Goal: Browse casually: Explore the website without a specific task or goal

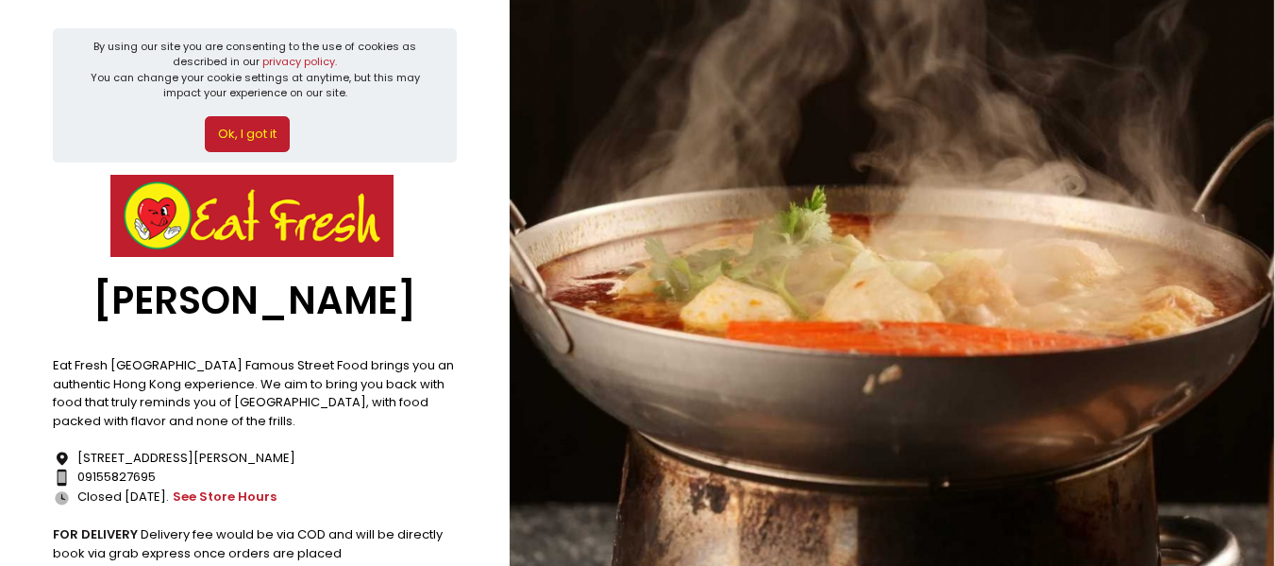
click at [242, 143] on button "Ok, I got it" at bounding box center [247, 134] width 85 height 36
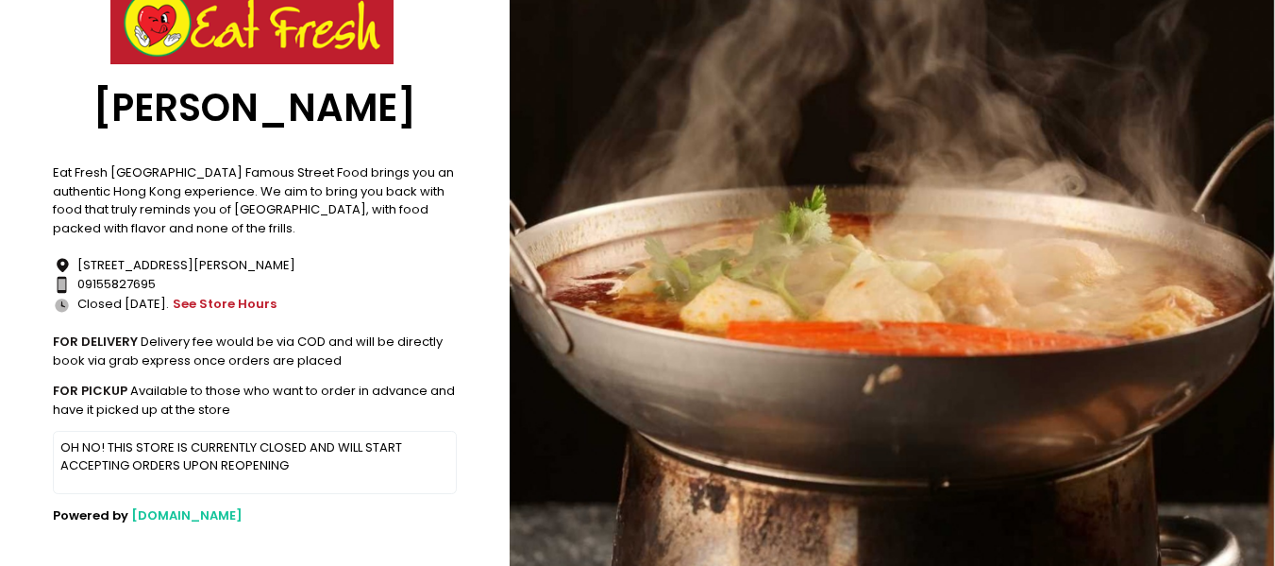
scroll to position [71, 0]
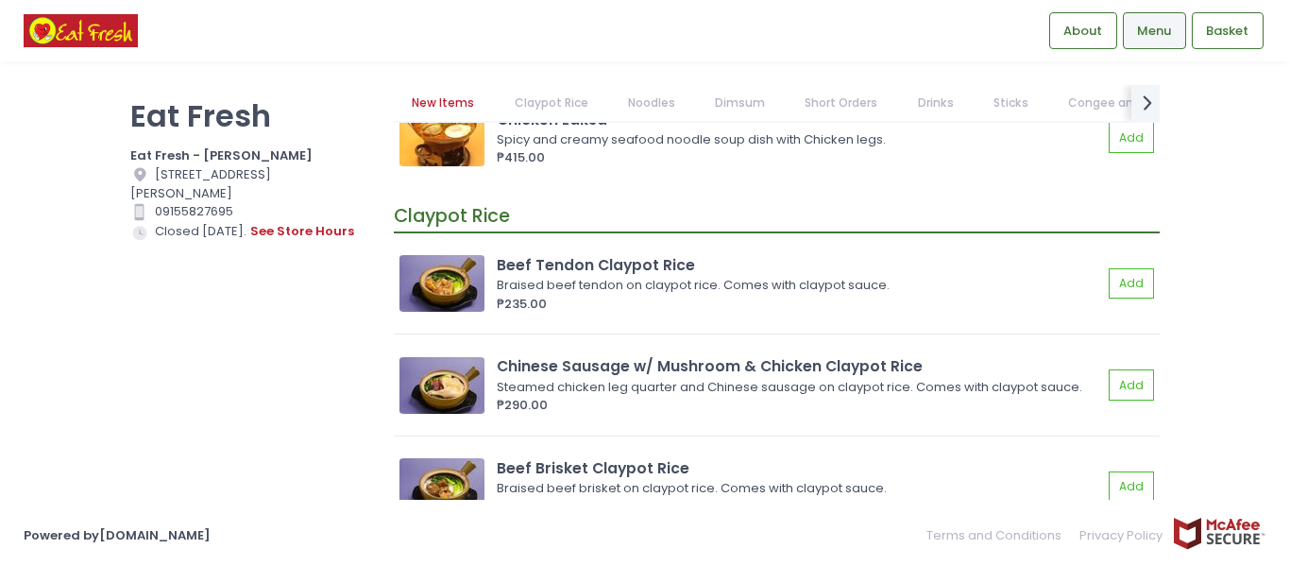
scroll to position [378, 0]
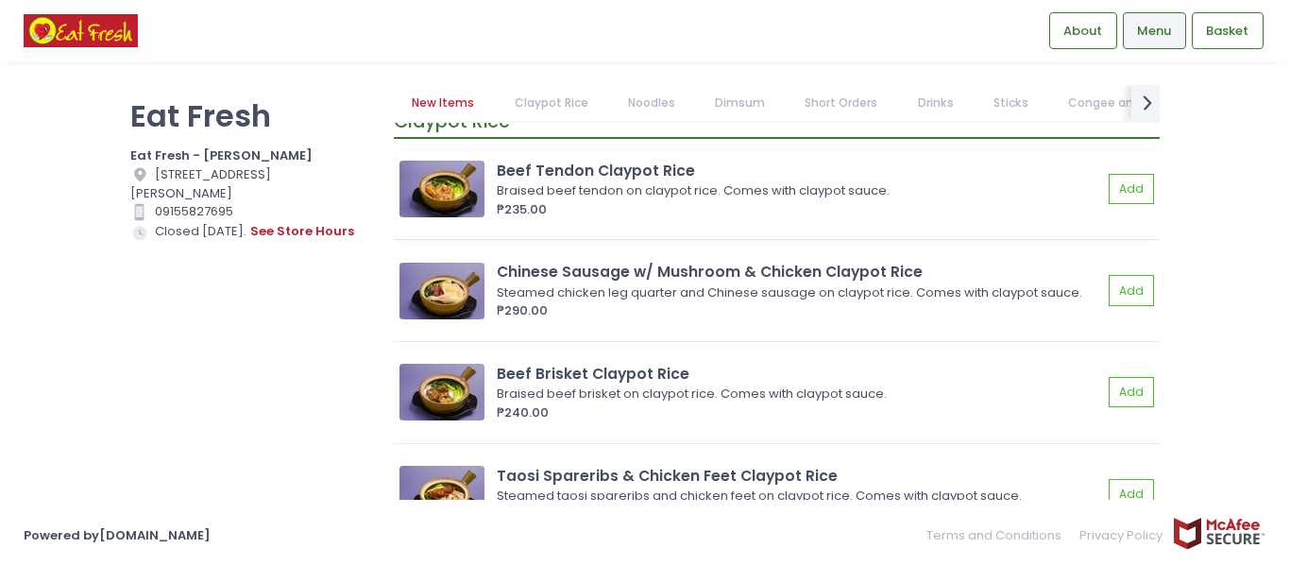
click at [463, 201] on img at bounding box center [441, 188] width 85 height 57
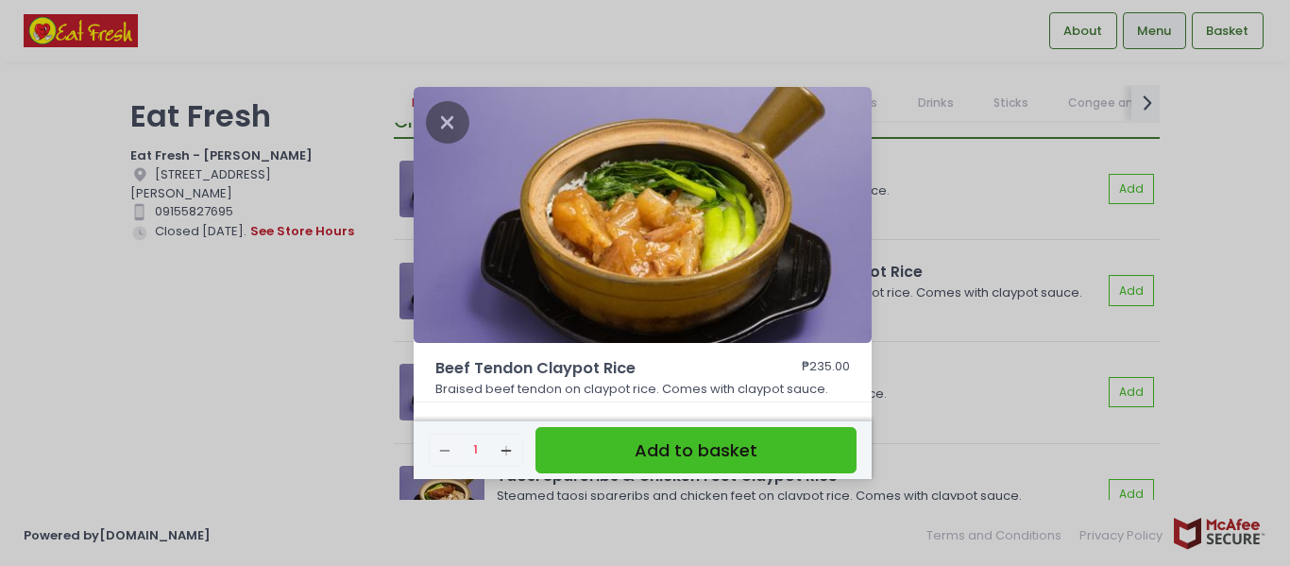
click at [943, 245] on div "Beef Tendon Claypot Rice ₱235.00 Braised beef tendon on claypot rice. Comes wit…" at bounding box center [645, 283] width 1290 height 566
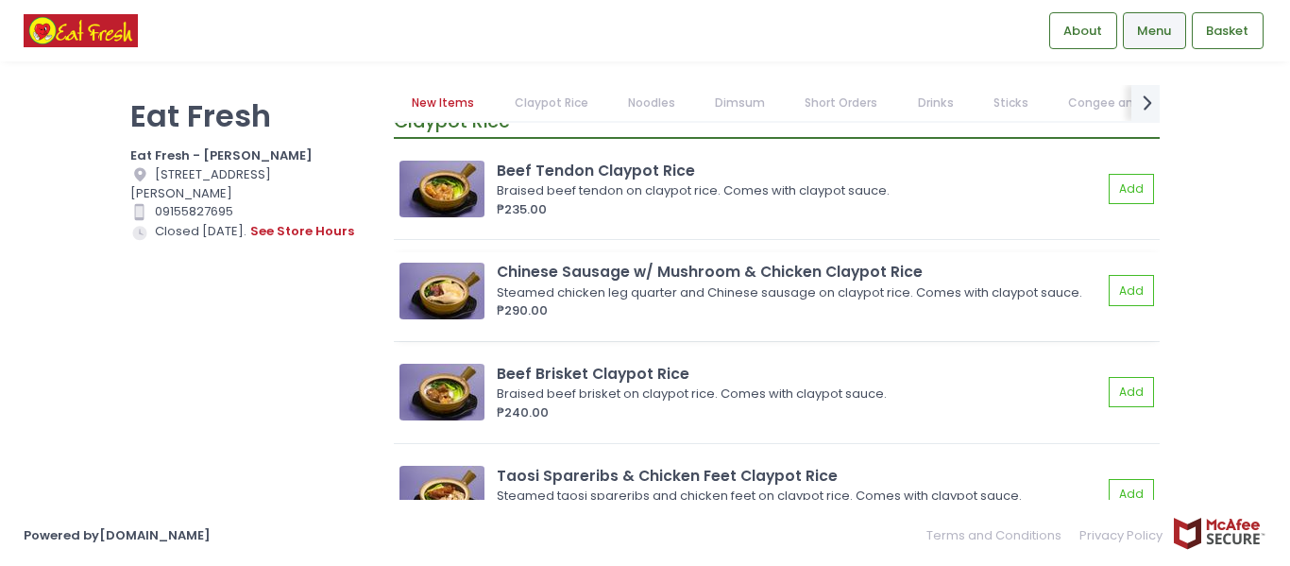
click at [442, 287] on img at bounding box center [441, 290] width 85 height 57
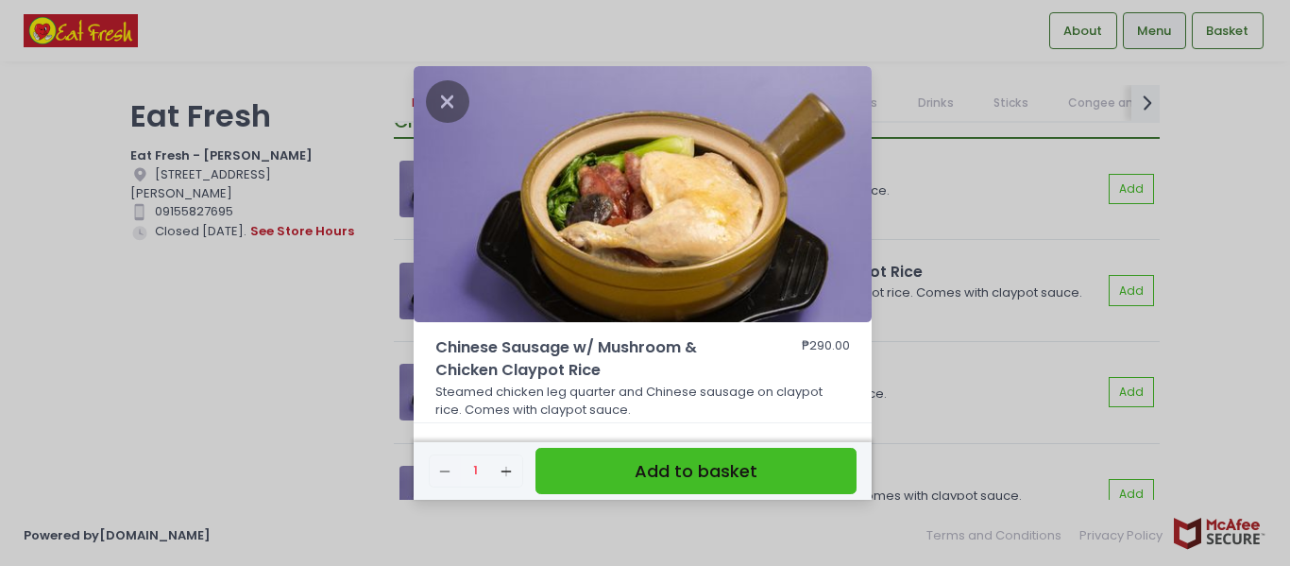
click at [965, 291] on div "Chinese Sausage w/ Mushroom & Chicken Claypot Rice ₱290.00 Steamed chicken leg …" at bounding box center [645, 283] width 1290 height 566
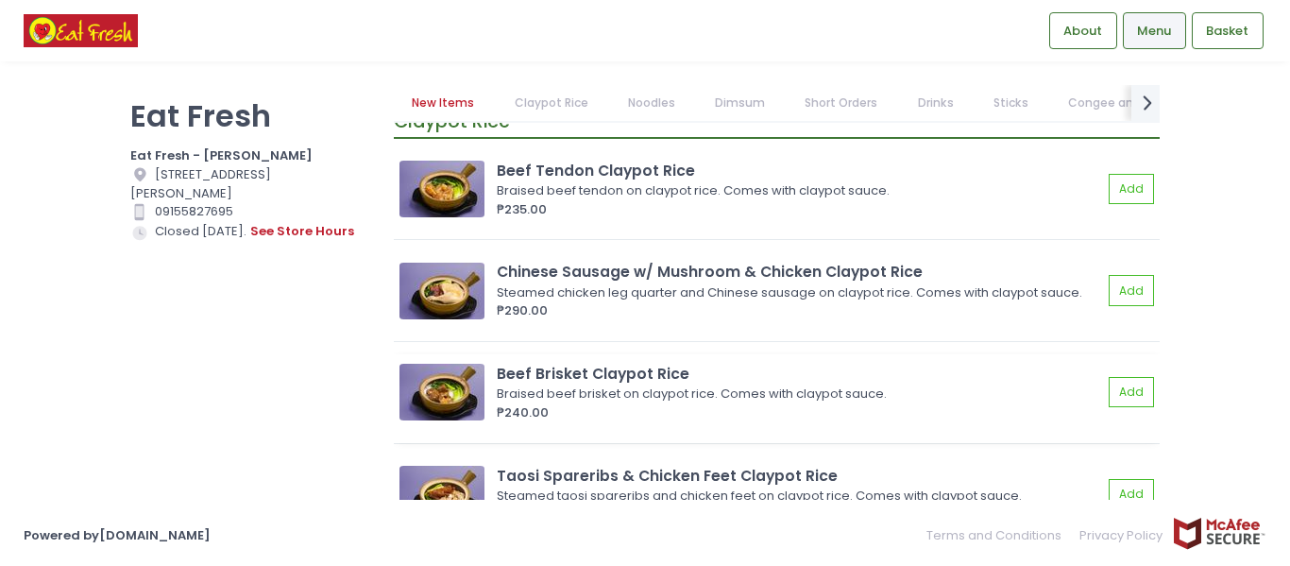
scroll to position [472, 0]
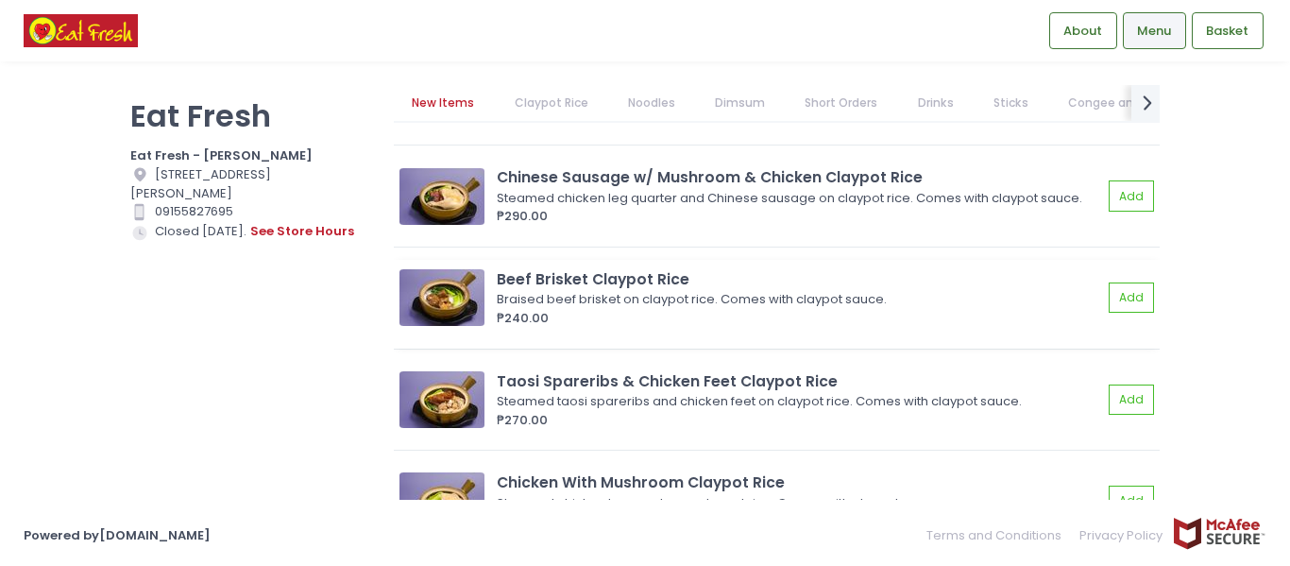
click at [441, 293] on img at bounding box center [441, 297] width 85 height 57
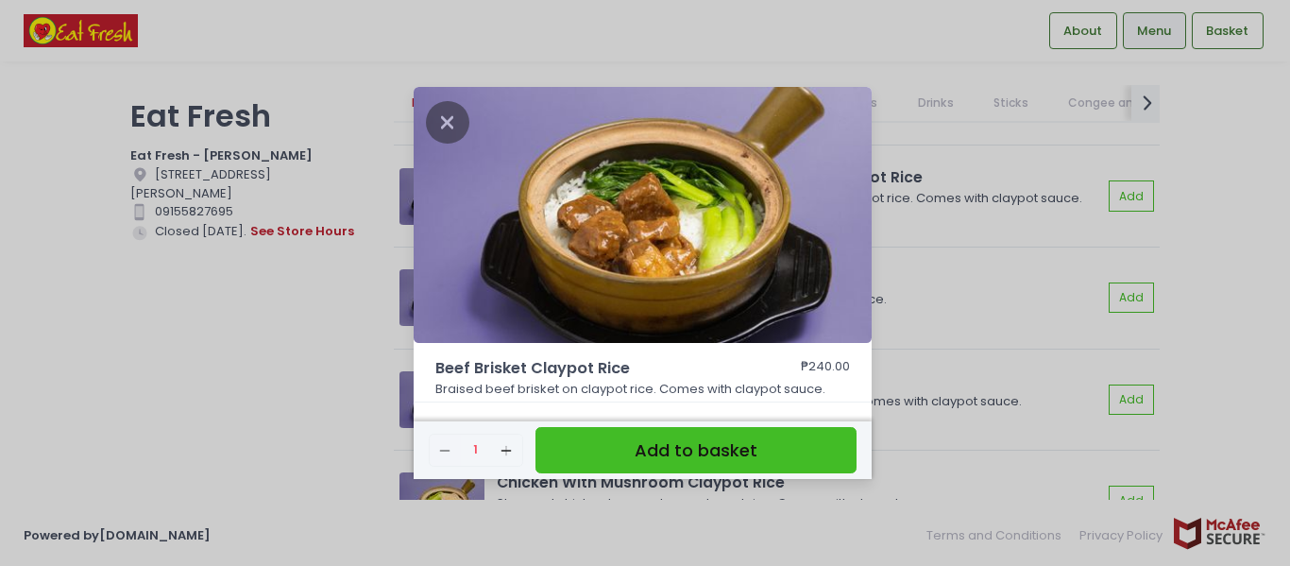
click at [1000, 294] on div "Beef Brisket Claypot Rice ₱240.00 Braised beef brisket on claypot rice. Comes w…" at bounding box center [645, 283] width 1290 height 566
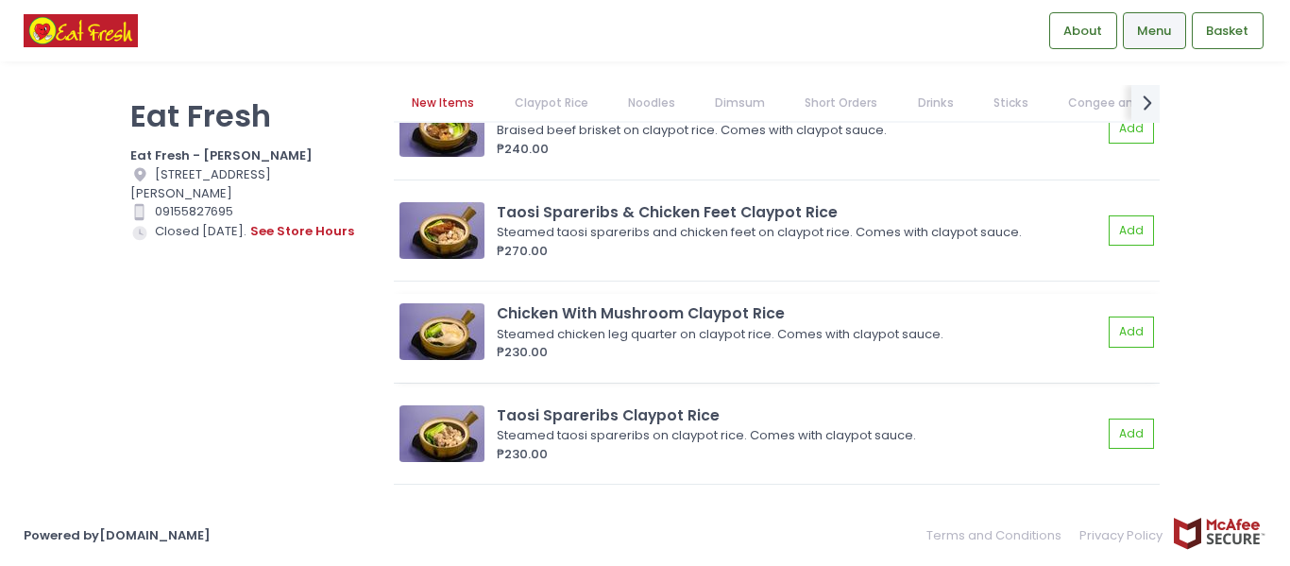
scroll to position [661, 0]
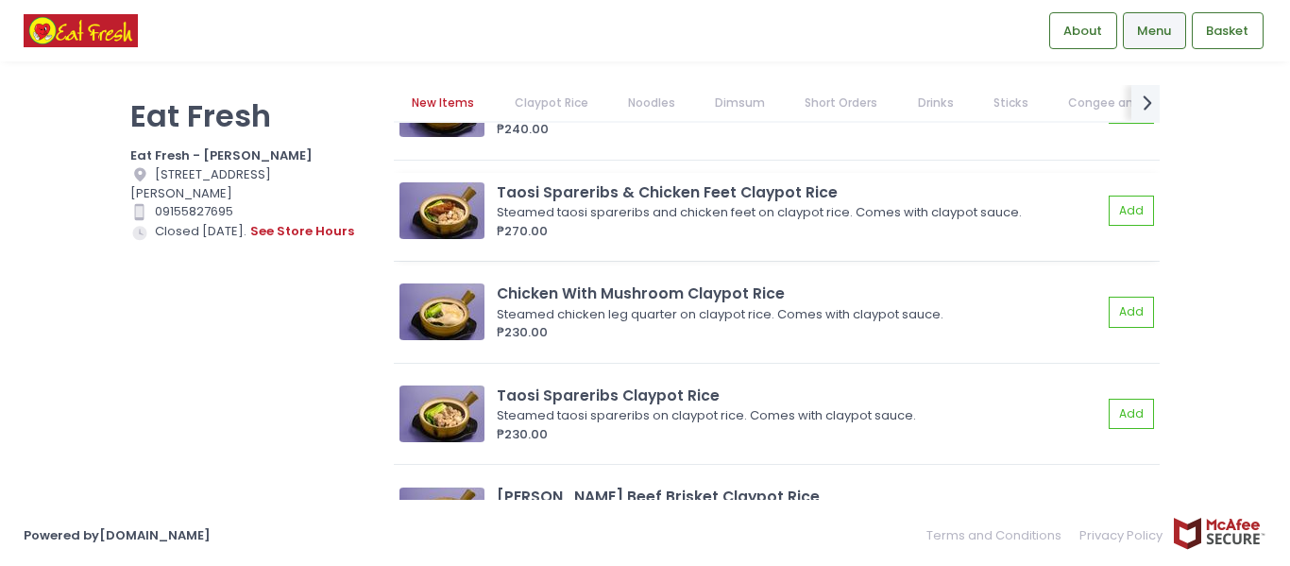
click at [454, 212] on img at bounding box center [441, 210] width 85 height 57
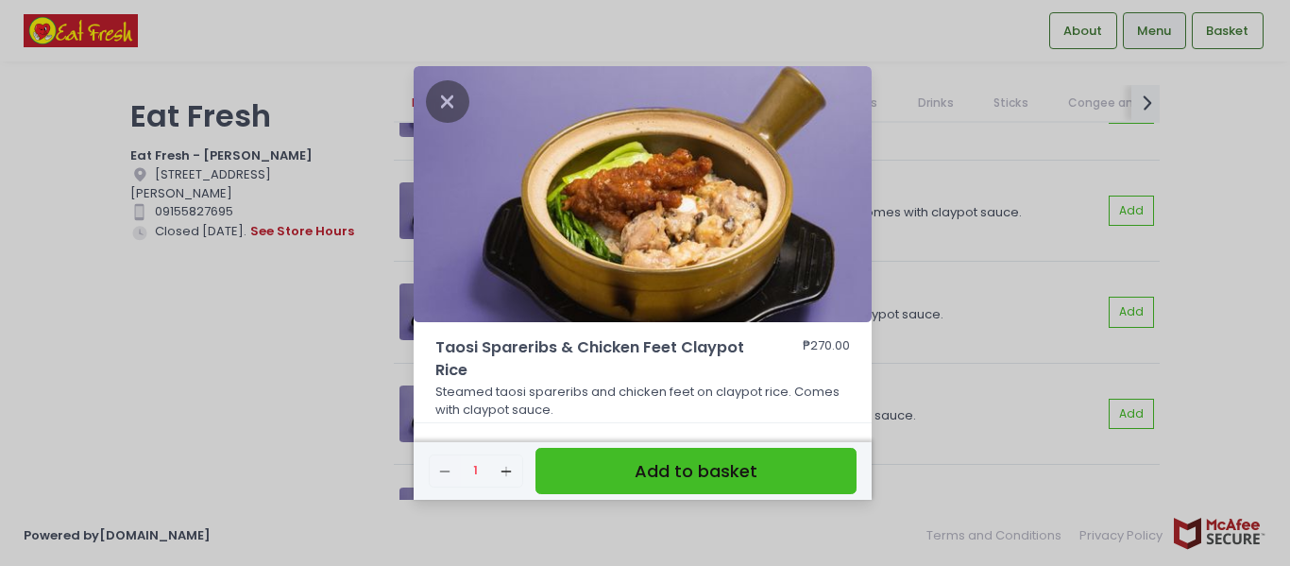
click at [965, 282] on div "Taosi Spareribs & Chicken Feet Claypot Rice ₱270.00 Steamed taosi spareribs and…" at bounding box center [645, 283] width 1290 height 566
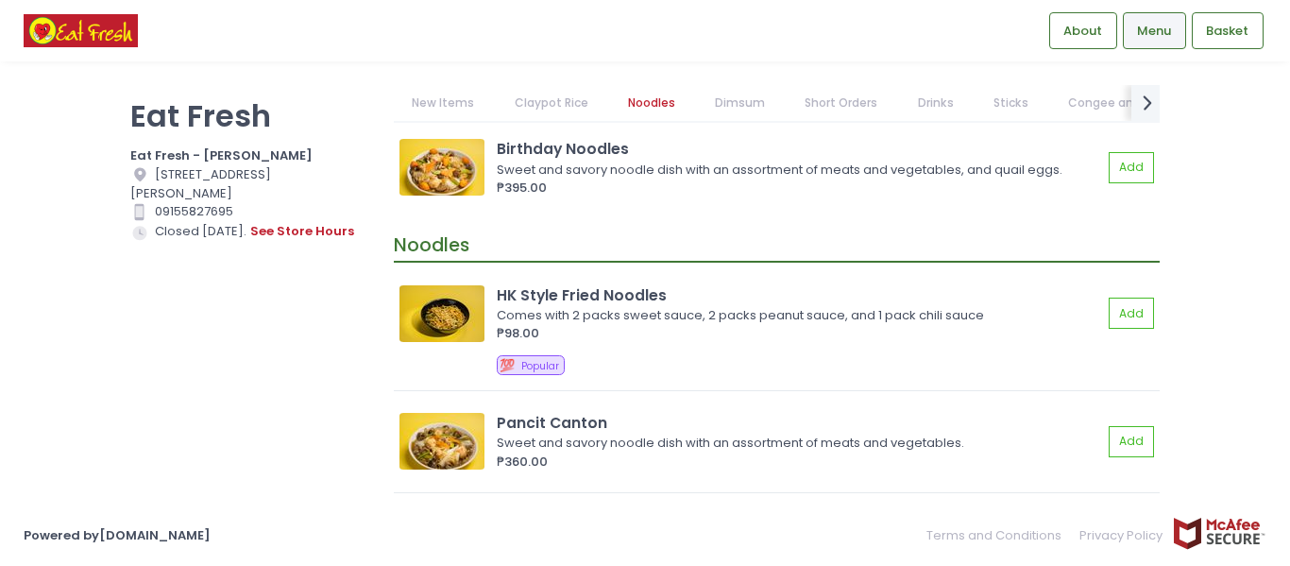
scroll to position [1416, 0]
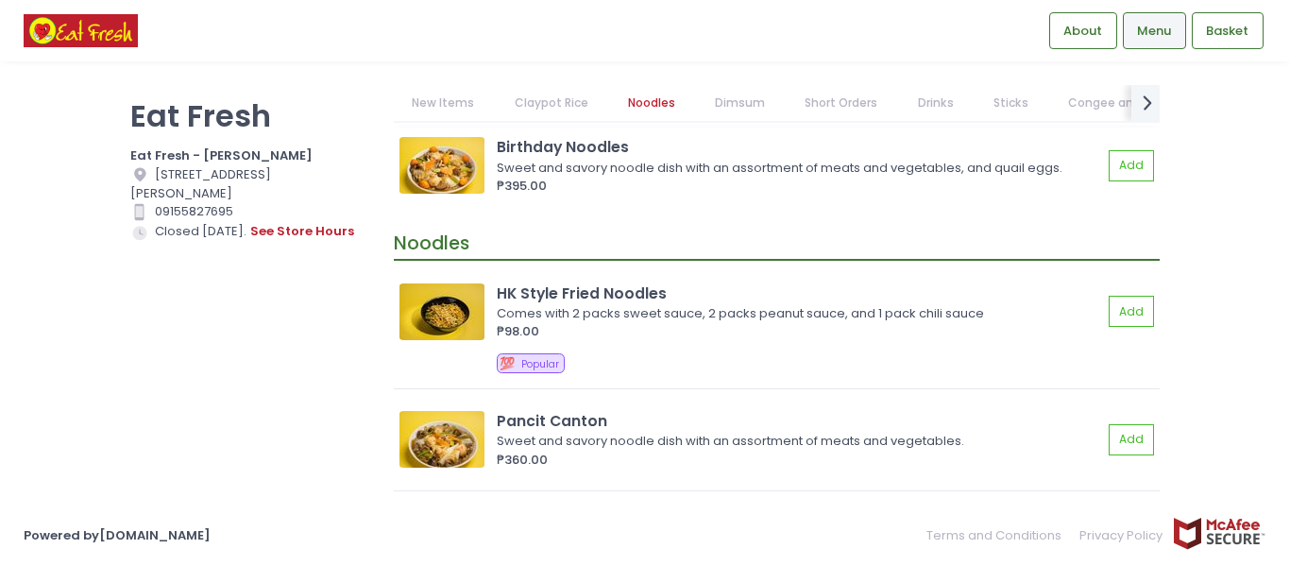
click at [451, 180] on img at bounding box center [441, 165] width 85 height 57
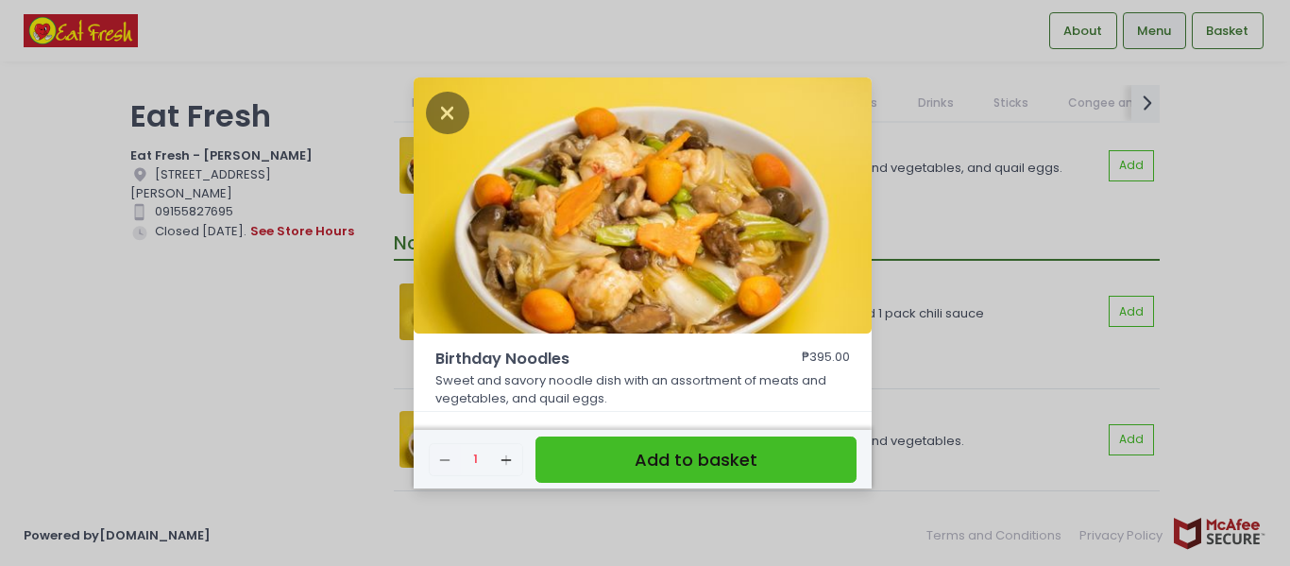
click at [1009, 304] on div "Birthday Noodles ₱395.00 Sweet and savory noodle dish with an assortment of mea…" at bounding box center [645, 283] width 1290 height 566
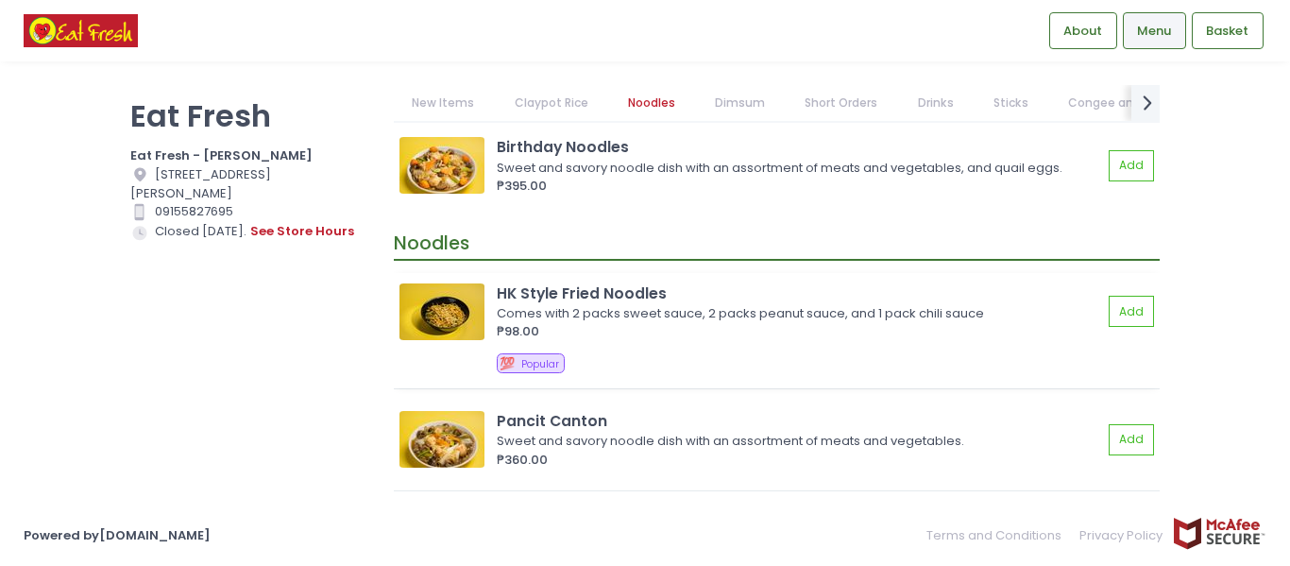
click at [420, 311] on img at bounding box center [441, 311] width 85 height 57
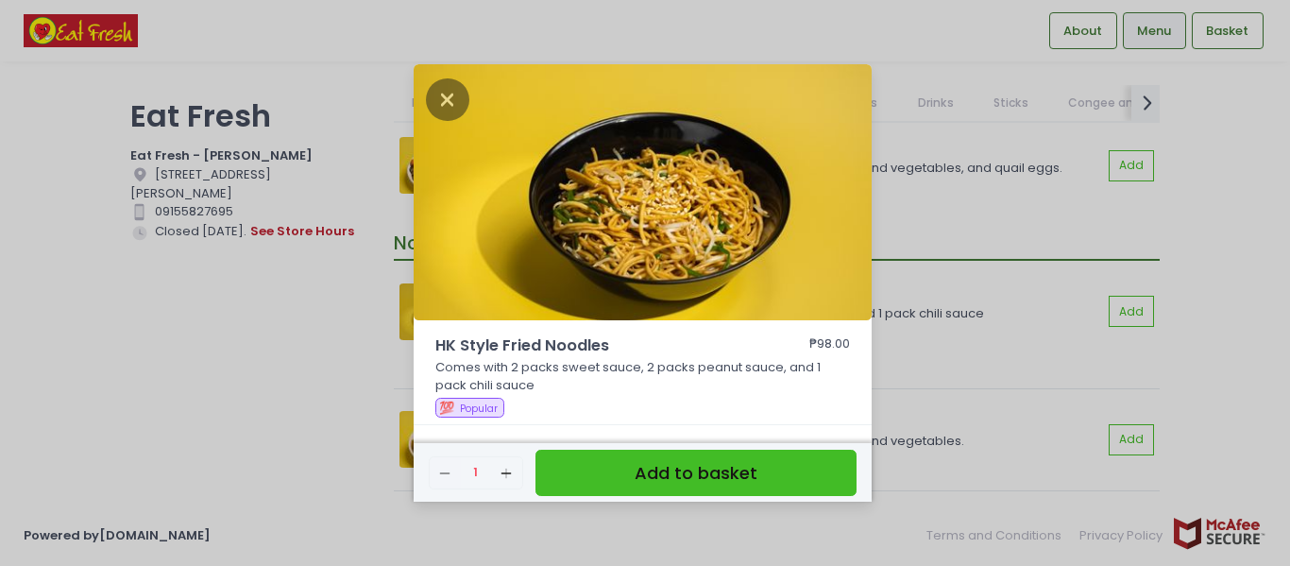
click at [1006, 304] on div "HK Style Fried Noodles ₱98.00 Comes with 2 packs sweet sauce, 2 packs peanut sa…" at bounding box center [645, 283] width 1290 height 566
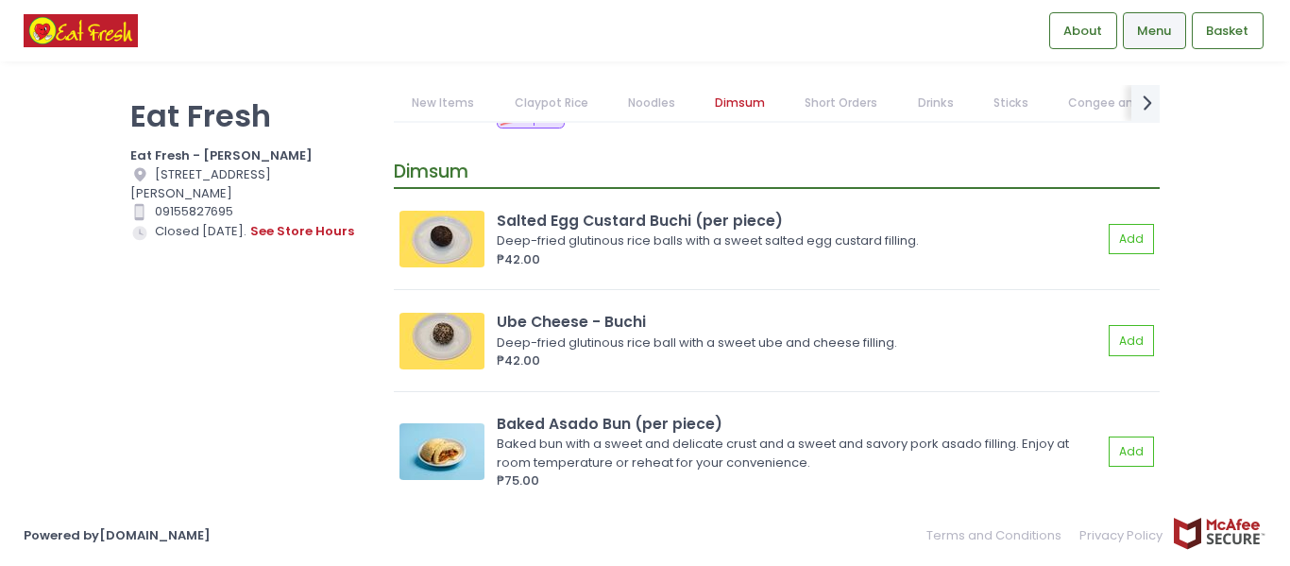
scroll to position [2549, 0]
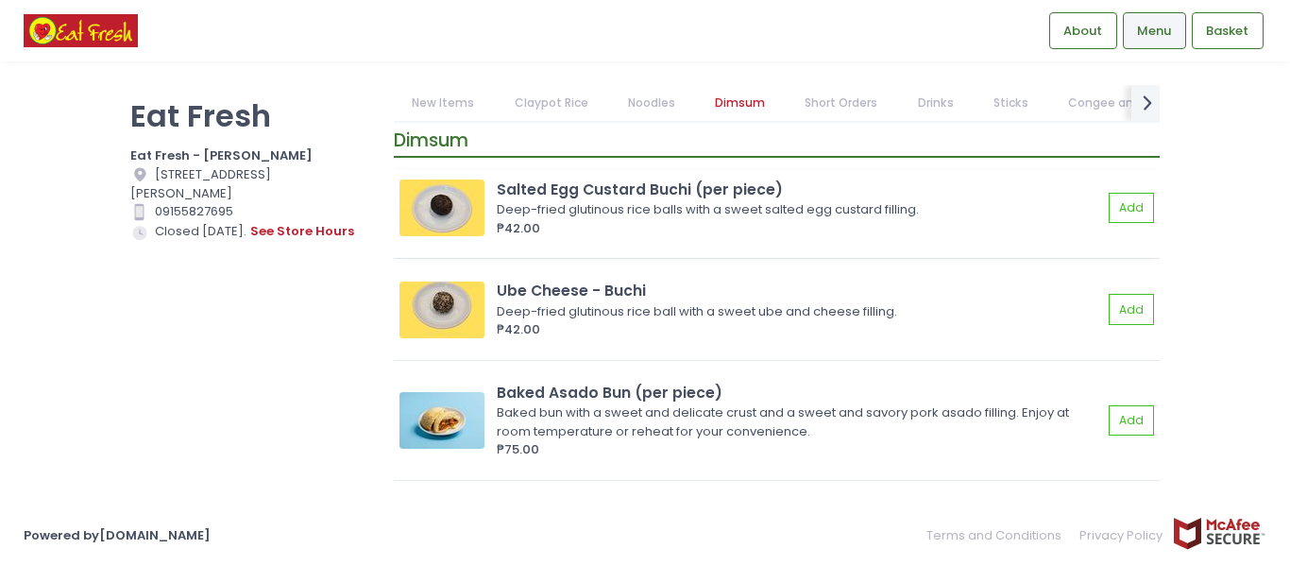
click at [447, 205] on img at bounding box center [441, 207] width 85 height 57
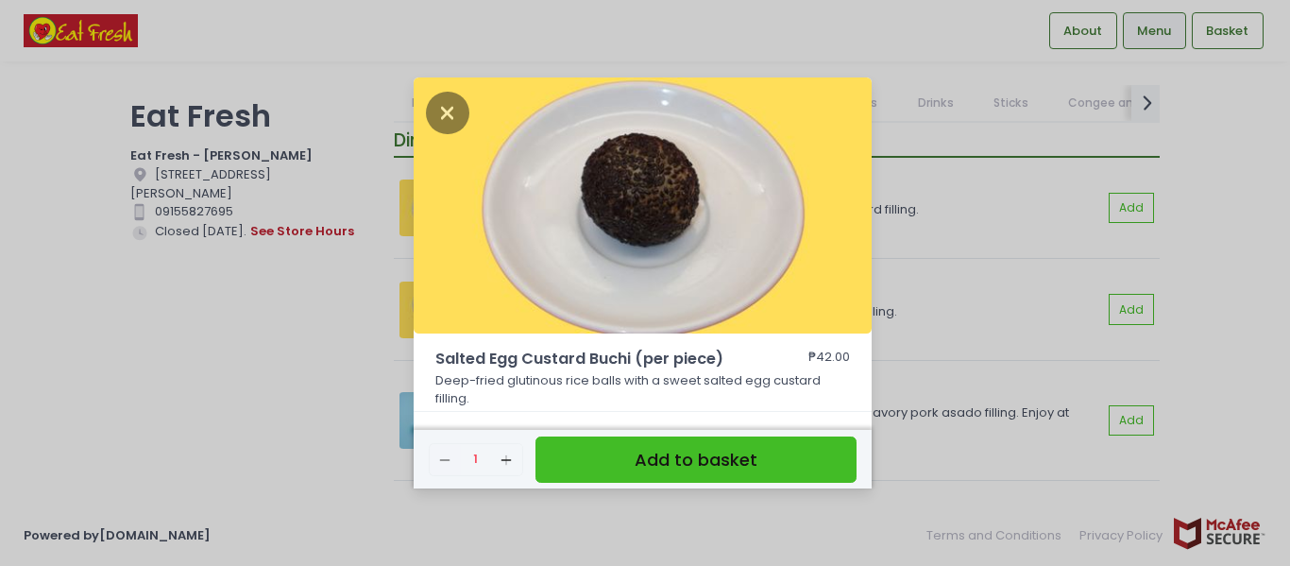
click at [971, 298] on div "Salted Egg Custard Buchi (per piece) ₱42.00 Deep-fried glutinous rice balls wit…" at bounding box center [645, 283] width 1290 height 566
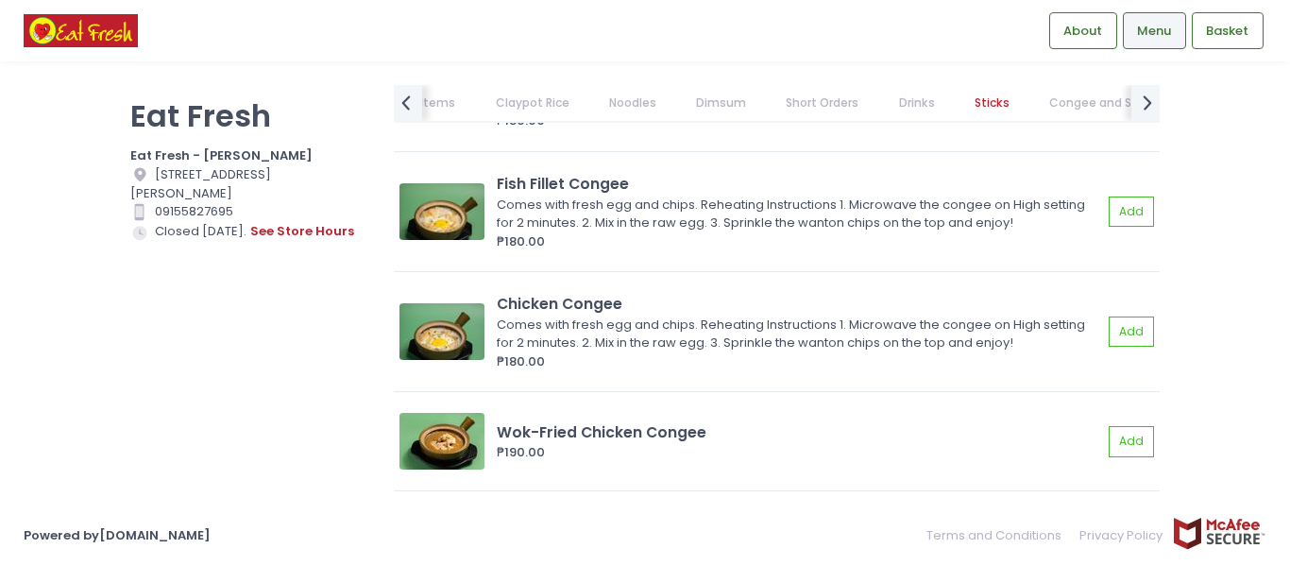
scroll to position [11044, 0]
click at [444, 341] on img at bounding box center [441, 330] width 85 height 57
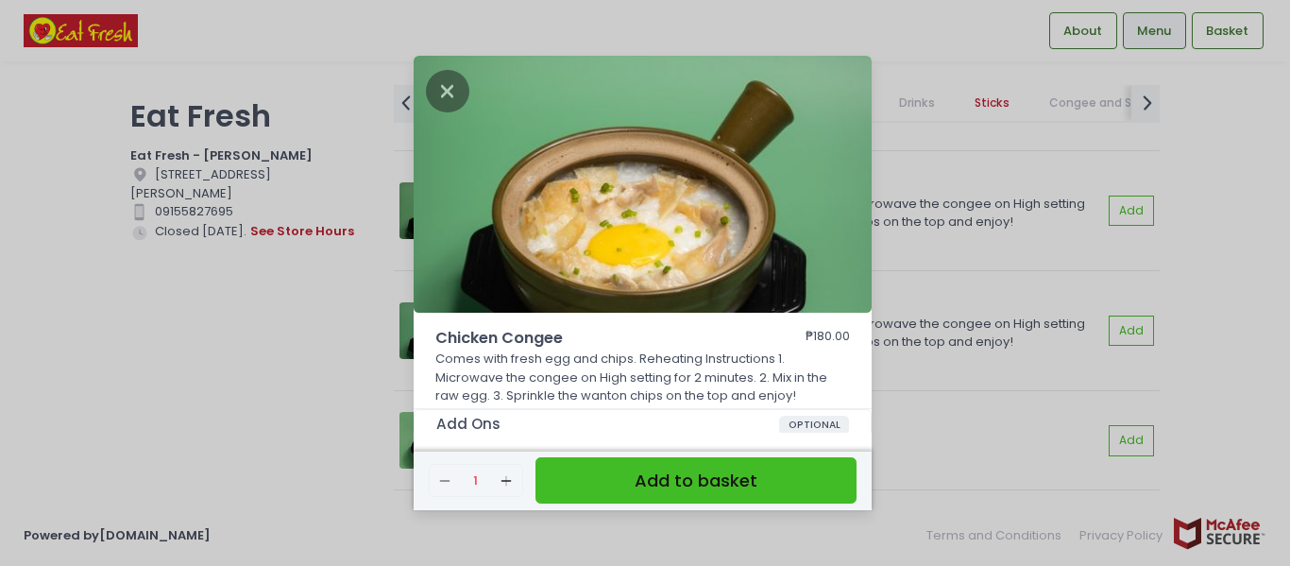
click at [938, 262] on div "Chicken Congee ₱180.00 Comes with fresh egg and chips. Reheating Instructions 1…" at bounding box center [645, 283] width 1290 height 566
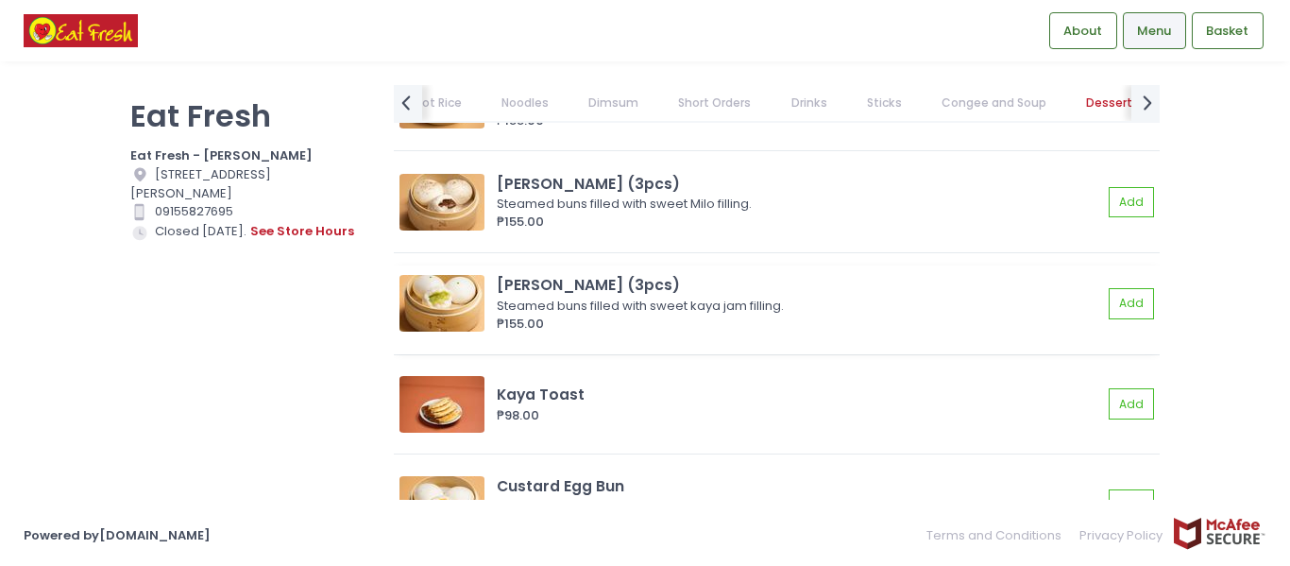
scroll to position [11894, 0]
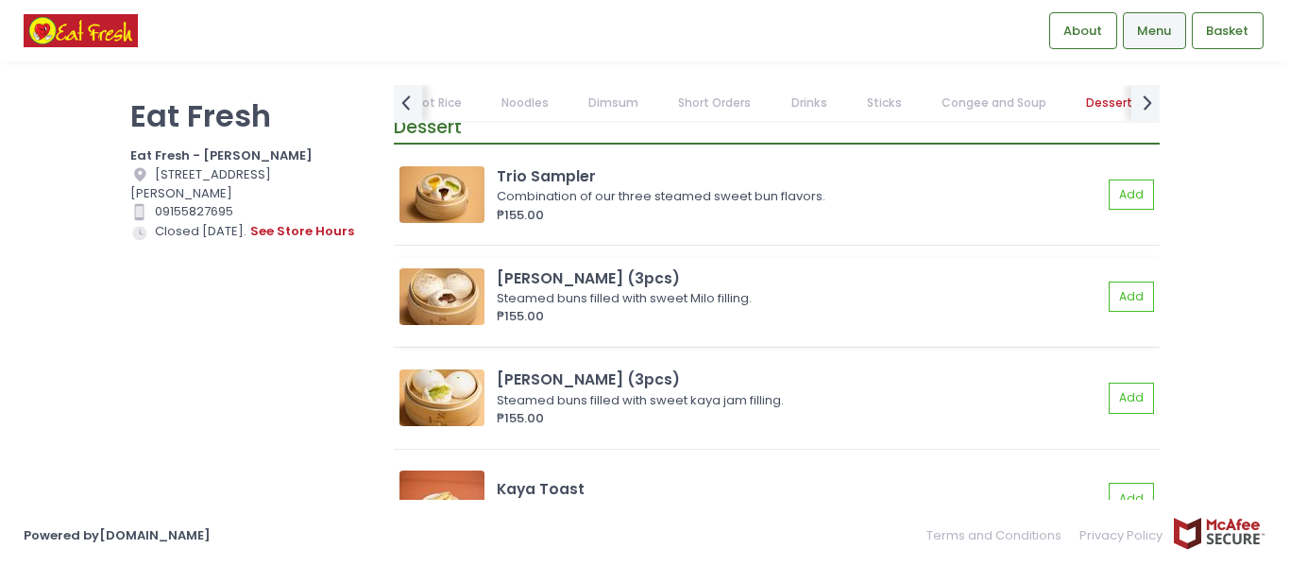
click at [452, 268] on img at bounding box center [441, 296] width 85 height 57
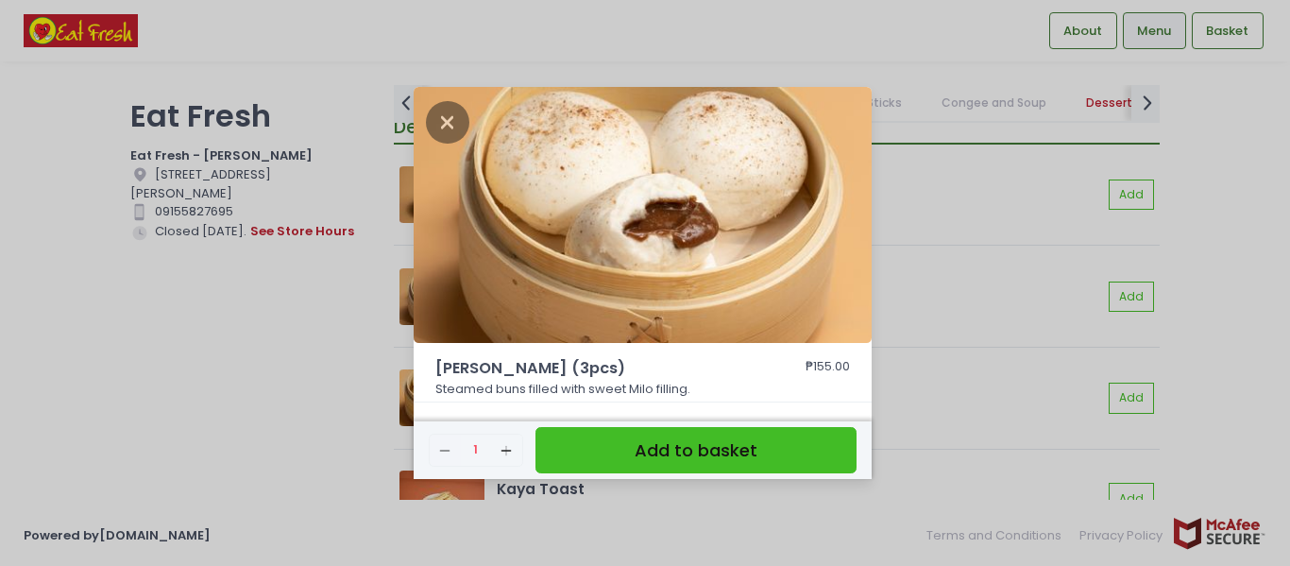
click at [976, 285] on div "Milo Bun (3pcs) ₱155.00 Steamed buns filled with sweet Milo filling. Remove Cre…" at bounding box center [645, 283] width 1290 height 566
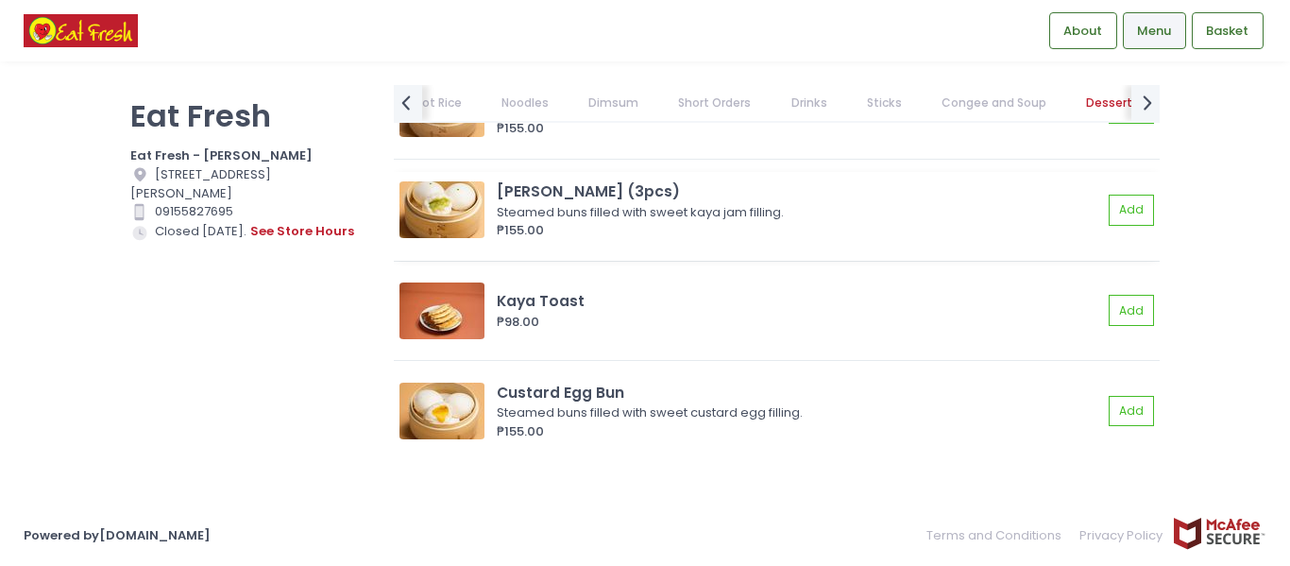
scroll to position [0, 228]
click at [434, 336] on img at bounding box center [441, 309] width 85 height 57
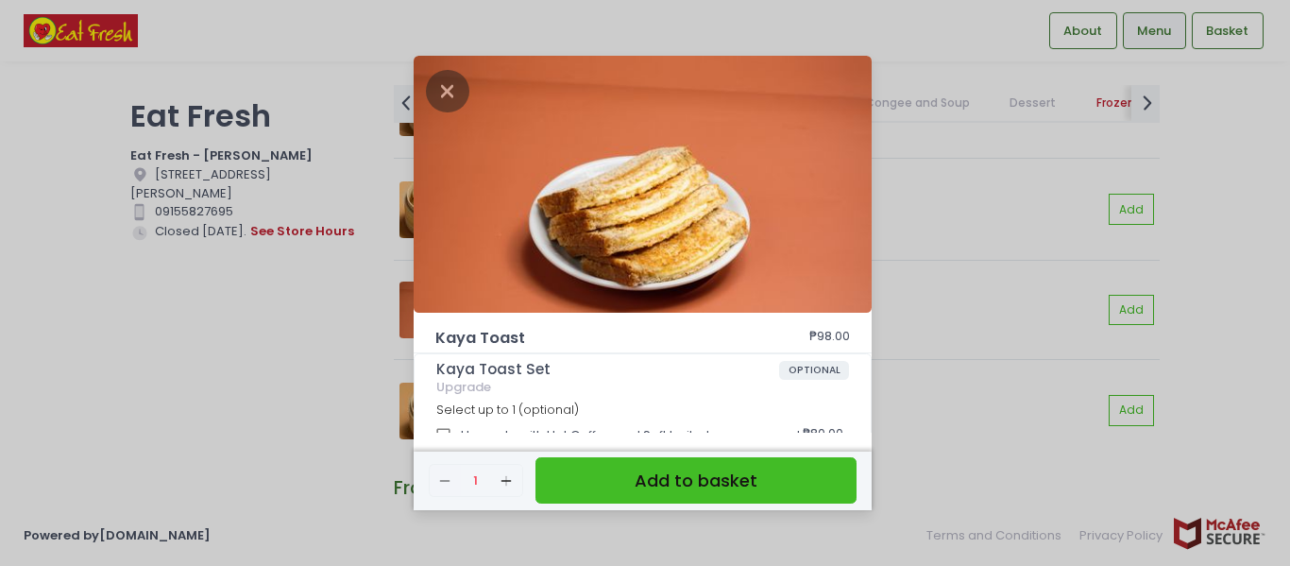
click at [977, 359] on div "Kaya Toast ₱98.00 Kaya Toast Set OPTIONAL Upgrade Select up to 1 (optional) Upg…" at bounding box center [645, 283] width 1290 height 566
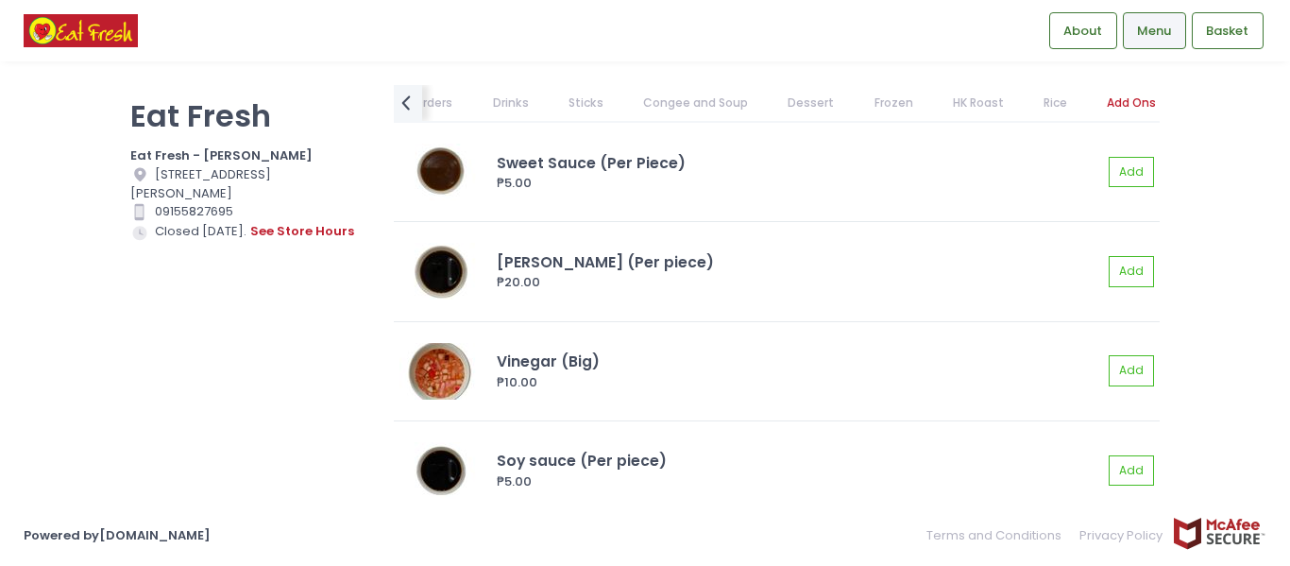
scroll to position [16717, 0]
